Goal: Book appointment/travel/reservation

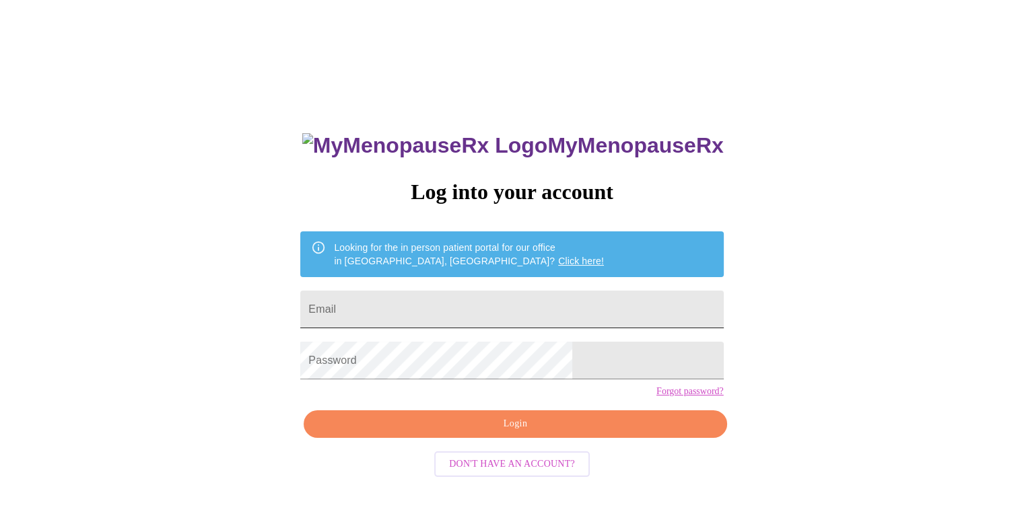
click at [415, 304] on input "Email" at bounding box center [511, 310] width 423 height 38
type input "[EMAIL_ADDRESS][DOMAIN_NAME]"
click at [666, 378] on div "MyMenopauseRx Log into your account Looking for the in person patient portal fo…" at bounding box center [511, 324] width 1013 height 639
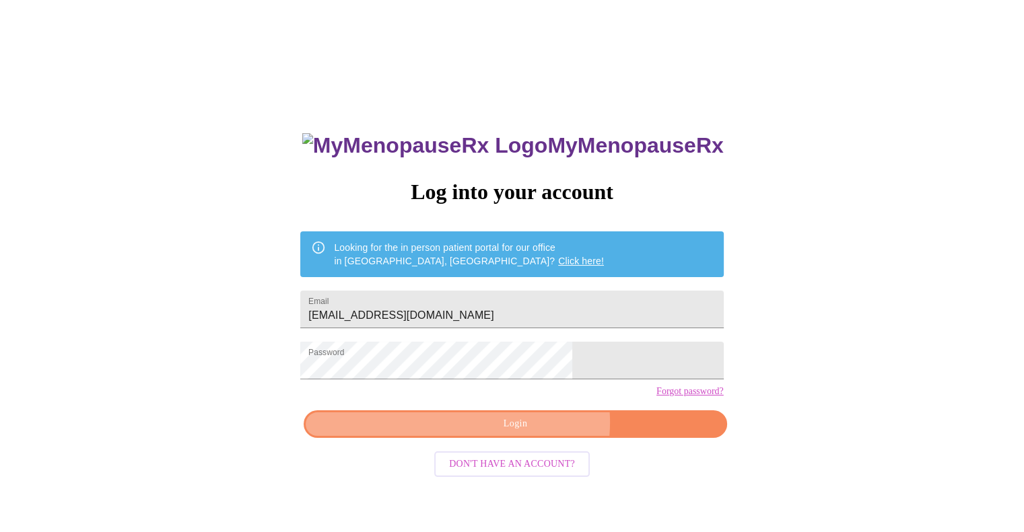
click at [532, 433] on span "Login" at bounding box center [515, 424] width 392 height 17
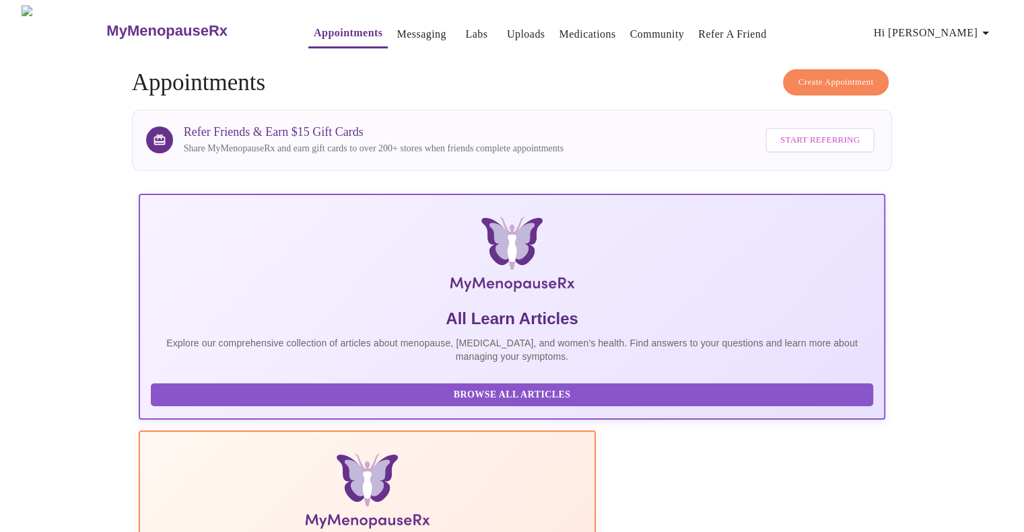
scroll to position [202, 0]
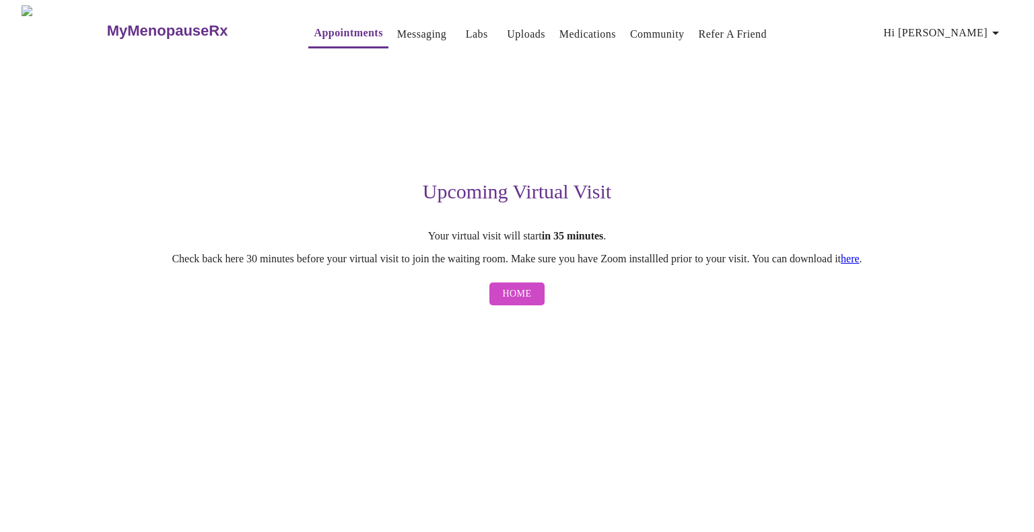
click at [859, 264] on link "here" at bounding box center [850, 258] width 19 height 11
click at [519, 303] on span "Home" at bounding box center [517, 294] width 29 height 17
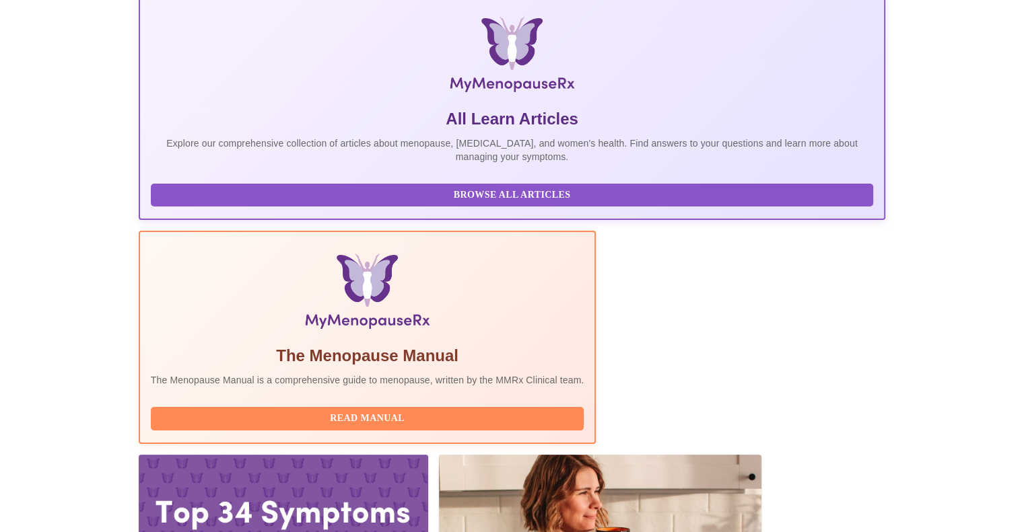
scroll to position [202, 0]
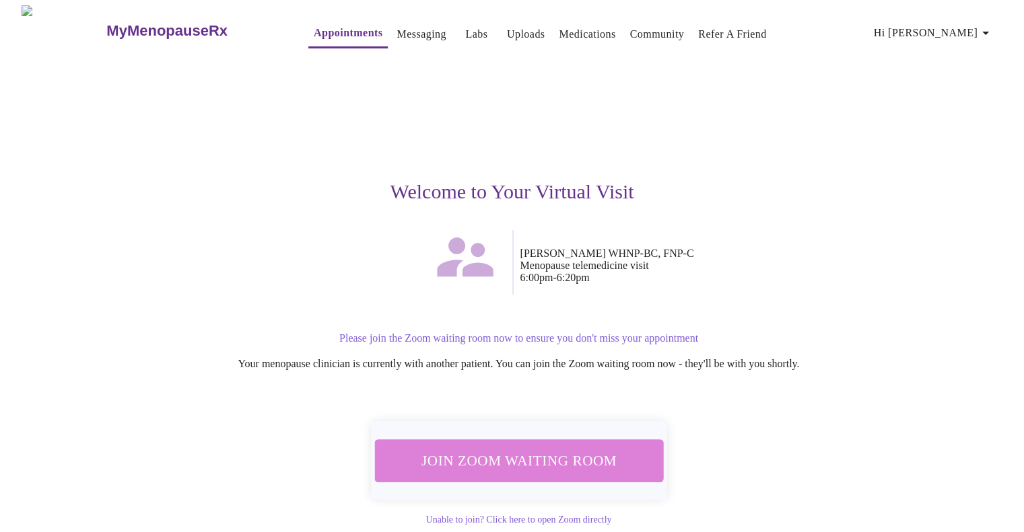
click at [558, 464] on span "Join Zoom Waiting Room" at bounding box center [518, 461] width 262 height 26
